Goal: Task Accomplishment & Management: Manage account settings

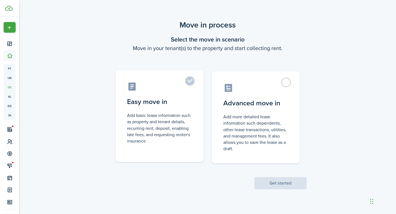
click at [191, 81] on label "Easy move in Add basic lease information such as property and tenant details, r…" at bounding box center [160, 116] width 88 height 92
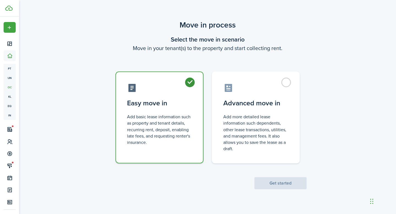
radio input "true"
click at [267, 185] on button "Get started" at bounding box center [280, 183] width 52 height 12
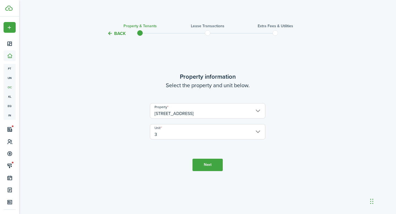
click at [211, 165] on button "Next" at bounding box center [208, 165] width 30 height 12
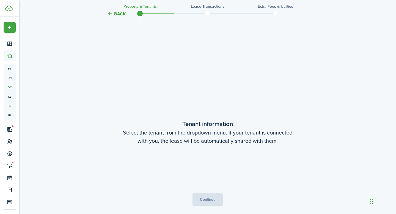
scroll to position [177, 0]
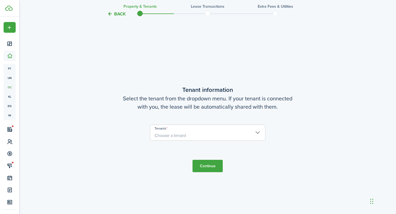
click at [258, 131] on span "Choose a tenant" at bounding box center [207, 135] width 115 height 9
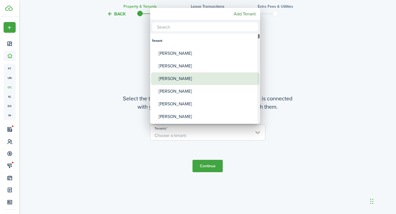
click at [237, 81] on div "[PERSON_NAME]" at bounding box center [207, 78] width 97 height 13
type input "[PERSON_NAME]"
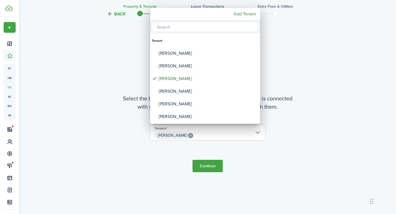
click at [214, 163] on div at bounding box center [198, 107] width 484 height 302
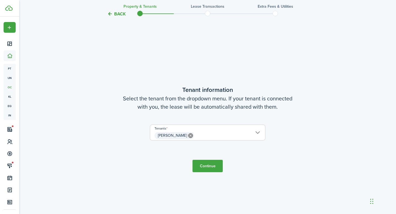
click at [214, 168] on button "Continue" at bounding box center [208, 166] width 30 height 12
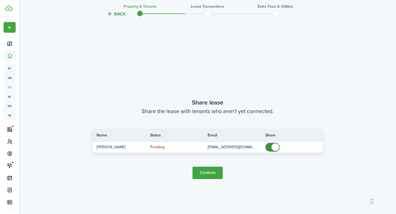
scroll to position [391, 0]
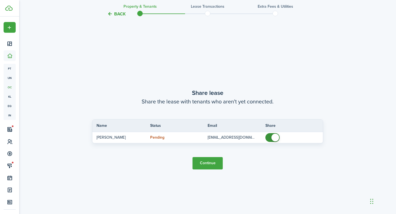
click at [204, 162] on button "Continue" at bounding box center [208, 163] width 30 height 12
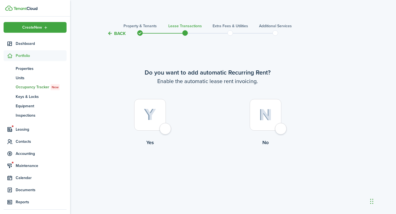
click at [24, 6] on link at bounding box center [37, 8] width 65 height 5
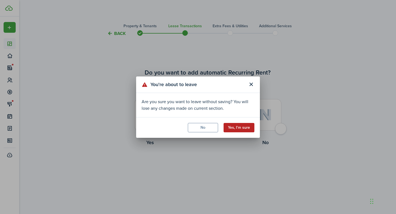
click at [233, 127] on button "Yes, I'm sure" at bounding box center [239, 127] width 31 height 9
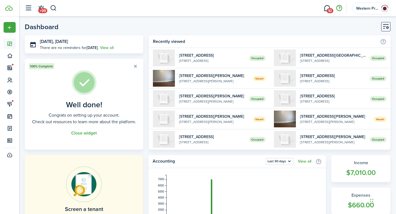
click at [339, 7] on button "button" at bounding box center [339, 8] width 9 height 9
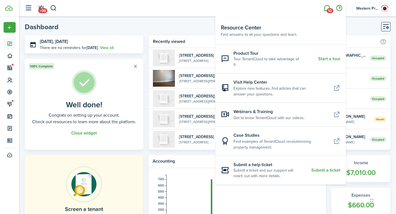
click at [327, 6] on link "10" at bounding box center [327, 8] width 10 height 14
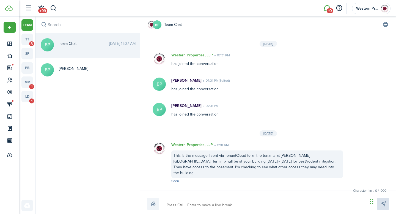
scroll to position [87, 0]
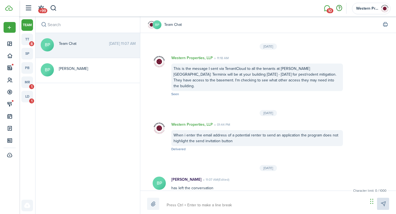
click at [340, 7] on button "button" at bounding box center [339, 8] width 9 height 9
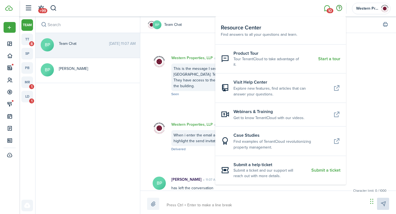
click at [273, 13] on header-wrapper "+99 10 Western Properties, LLP" at bounding box center [206, 8] width 369 height 17
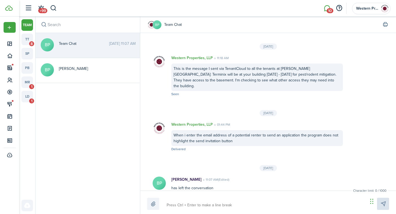
click at [328, 7] on li "10" at bounding box center [327, 8] width 13 height 14
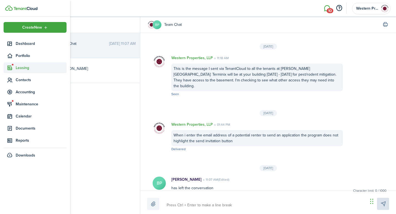
click at [10, 68] on icon at bounding box center [10, 68] width 6 height 6
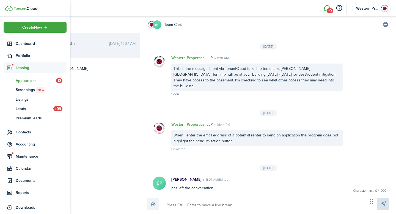
click at [26, 81] on span "Applications" at bounding box center [36, 81] width 40 height 6
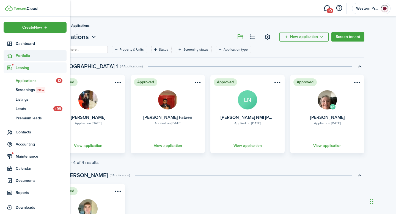
click at [10, 54] on icon at bounding box center [10, 56] width 6 height 6
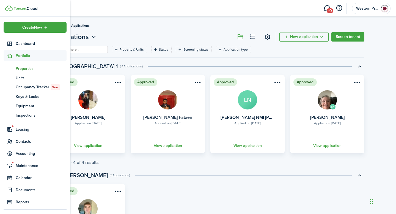
click at [21, 68] on span "Properties" at bounding box center [41, 69] width 51 height 6
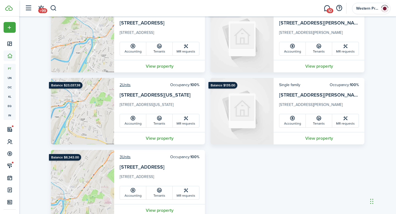
scroll to position [290, 0]
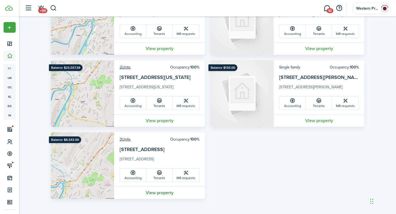
click at [153, 193] on link "View property" at bounding box center [159, 193] width 91 height 12
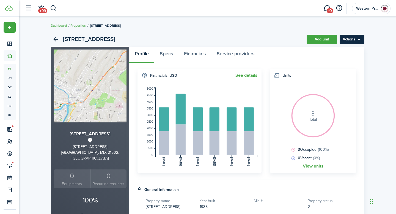
click at [358, 39] on menu-btn "Actions" at bounding box center [352, 39] width 25 height 9
click at [374, 35] on div "[STREET_ADDRESS] Add unit Actions [STREET_ADDRESS] 0 Equipments 0 Recurring req…" at bounding box center [207, 195] width 377 height 333
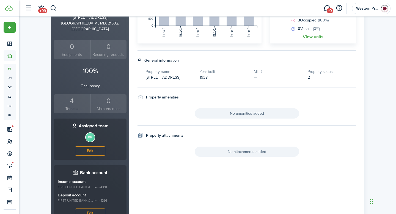
scroll to position [155, 0]
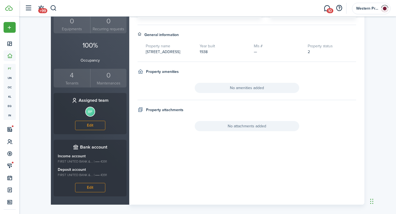
click at [98, 97] on h3 "Assigned team" at bounding box center [94, 100] width 30 height 7
click at [72, 73] on div "4" at bounding box center [72, 75] width 34 height 10
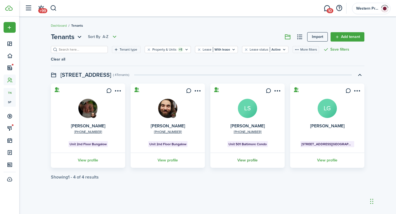
click at [253, 153] on link "View profile" at bounding box center [248, 160] width 76 height 15
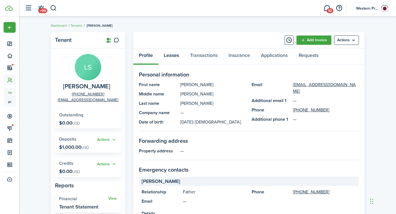
click at [170, 54] on link "Leases" at bounding box center [171, 56] width 26 height 17
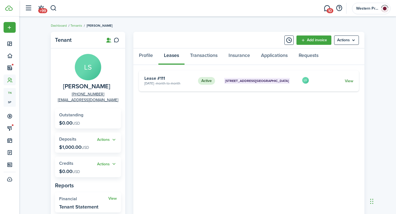
click at [349, 80] on link "View" at bounding box center [349, 81] width 9 height 6
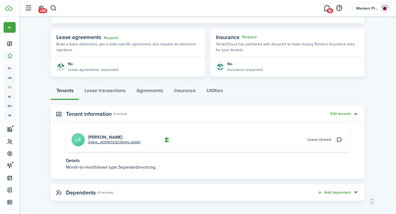
scroll to position [89, 0]
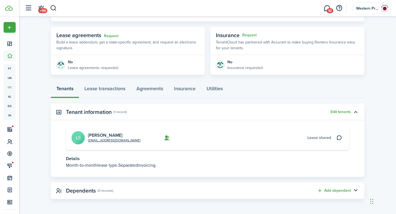
click at [312, 135] on span "Lease shared" at bounding box center [320, 138] width 24 height 6
click at [323, 137] on span "Lease shared" at bounding box center [320, 138] width 24 height 6
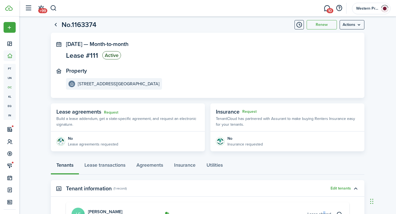
scroll to position [6, 0]
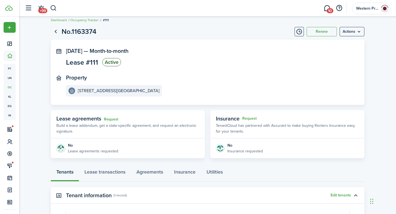
click at [98, 145] on div "No" at bounding box center [93, 146] width 50 height 6
click at [360, 31] on menu-btn "Actions" at bounding box center [352, 31] width 25 height 9
click at [377, 61] on lease-view "No.1163374 Renew Actions [DATE] — Month-to-month Lease #111 Active Property [ST…" at bounding box center [207, 154] width 377 height 261
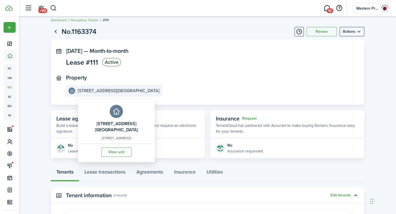
click at [147, 93] on e-details-info-title "[STREET_ADDRESS][GEOGRAPHIC_DATA]" at bounding box center [119, 90] width 82 height 5
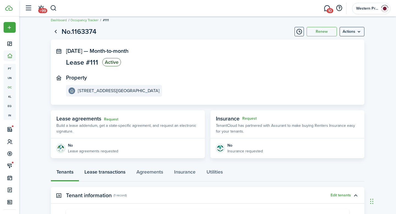
click at [114, 173] on link "Lease transactions" at bounding box center [105, 173] width 52 height 17
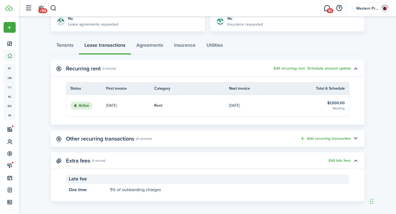
scroll to position [133, 0]
click at [152, 48] on link "Agreements" at bounding box center [150, 46] width 38 height 17
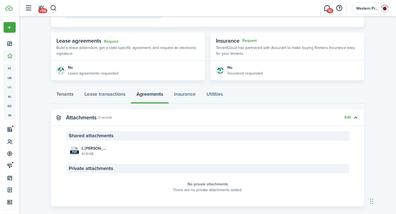
scroll to position [91, 0]
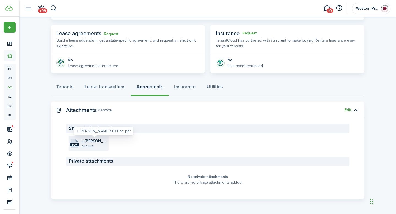
click at [96, 141] on span "L [PERSON_NAME] 501 Balt..pdf" at bounding box center [95, 141] width 26 height 6
